Goal: Check status

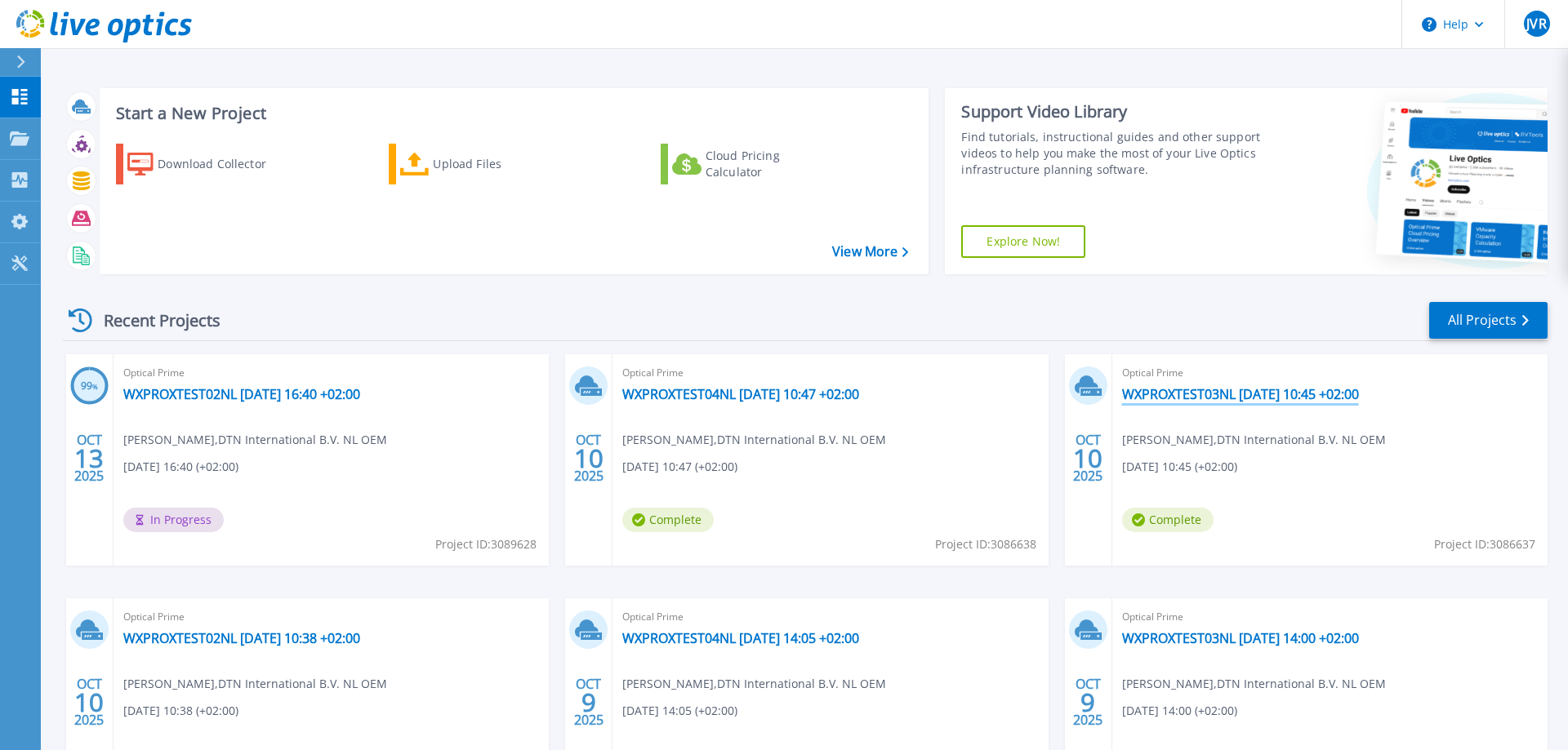
click at [1274, 395] on link "WXPROXTEST03NL [DATE] 10:45 +02:00" at bounding box center [1240, 394] width 237 height 17
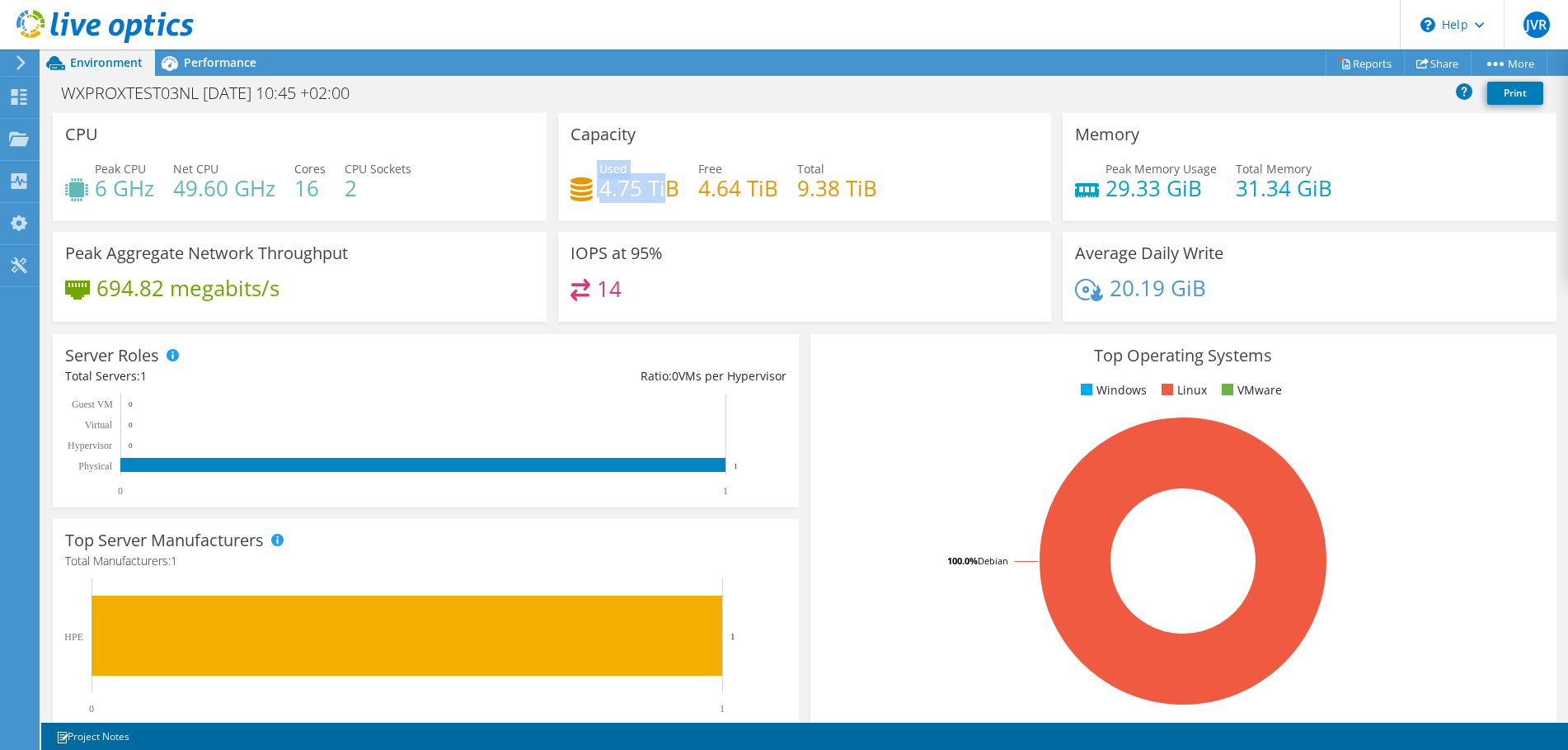
drag, startPoint x: 598, startPoint y: 186, endPoint x: 666, endPoint y: 191, distance: 68.2
click at [666, 191] on div "Used 4.75 TiB" at bounding box center [625, 178] width 109 height 37
click at [713, 244] on div "IOPS at 95% 14" at bounding box center [805, 276] width 494 height 90
